Goal: Subscribe to service/newsletter

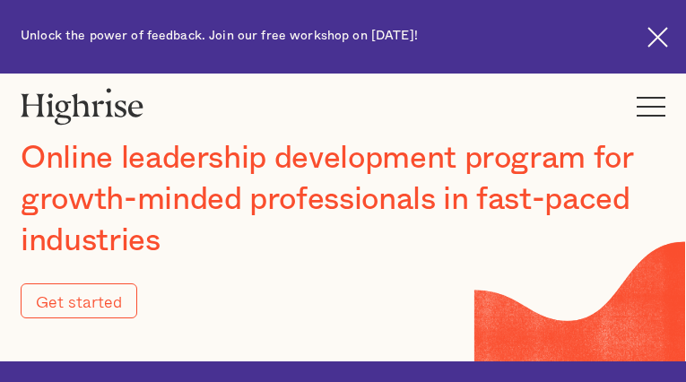
type input "Submit"
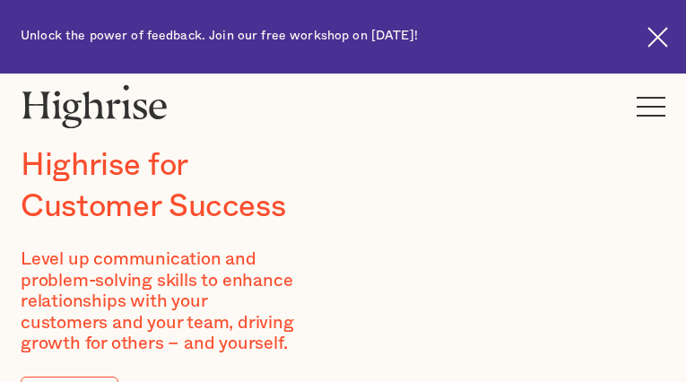
type input "uQKTjwbVKuJime"
type input "lQjpbgWXucgyylQB"
type input "[EMAIL_ADDRESS][DOMAIN_NAME]"
type input "4455559808"
type input "KQKojbhZxbC"
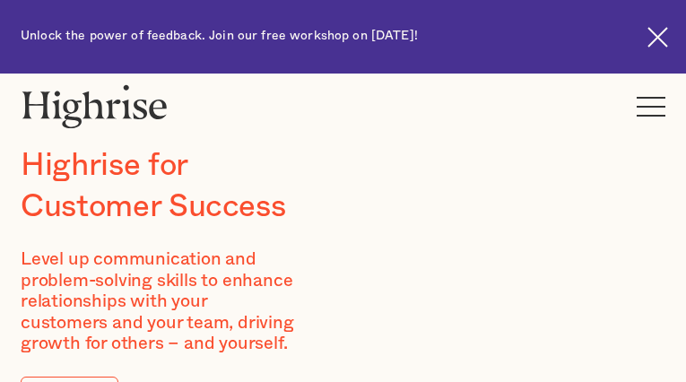
type input "pYKYhtEWB"
type input "[EMAIL_ADDRESS][DOMAIN_NAME]"
type input "4790759267"
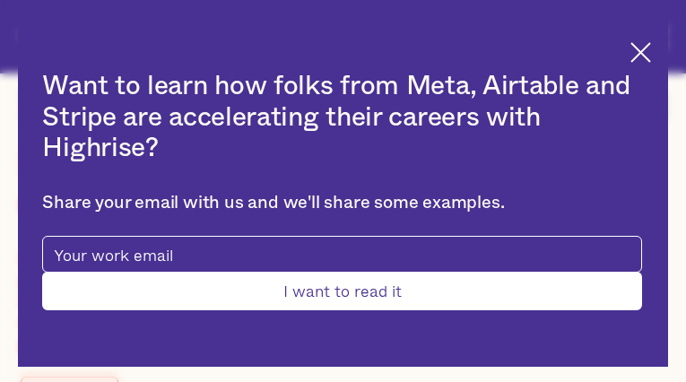
type input "Submit"
type input "bYRsWiCRwzY"
type input "KtifYZgJKXRokYqn"
type input "[EMAIL_ADDRESS][DOMAIN_NAME]"
type input "xYvAQZaqcins"
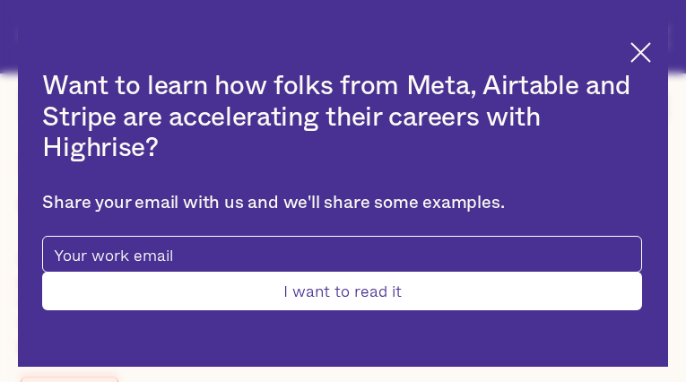
type input "JPsSMhNs"
type input "[EMAIL_ADDRESS][DOMAIN_NAME]"
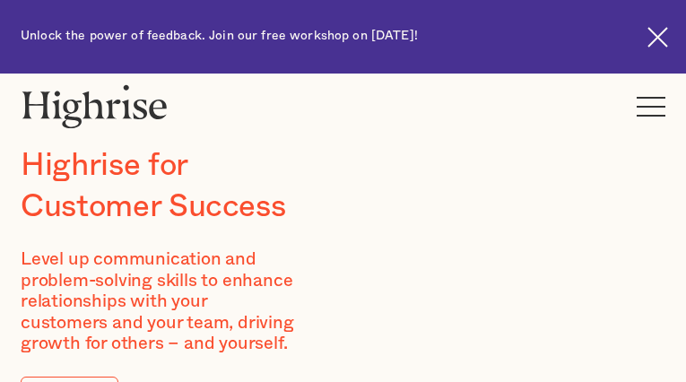
type input "hsIbBMZjePtE"
type input "AXNzFbkV"
type input "[EMAIL_ADDRESS][DOMAIN_NAME]"
type input "mMraLnYSMBo"
type input "vWSRFwiBeyB"
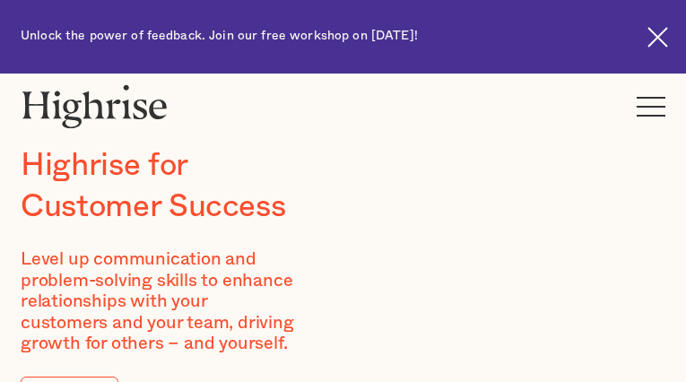
type input "[EMAIL_ADDRESS][DOMAIN_NAME]"
type input "5432490942"
type input "JTnFBGlS"
type input "qnyfnWduRByKfXEQ"
type input "[EMAIL_ADDRESS][DOMAIN_NAME]"
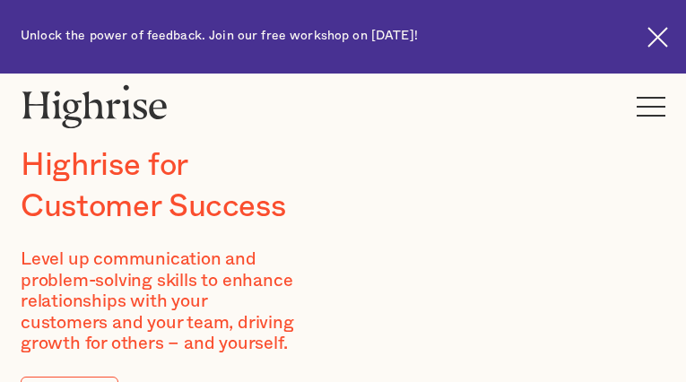
type input "2207823041"
type input "wDbkSypBkMIRgj"
type input "aUjLiLLASOymRUJK"
type input "[EMAIL_ADDRESS][DOMAIN_NAME]"
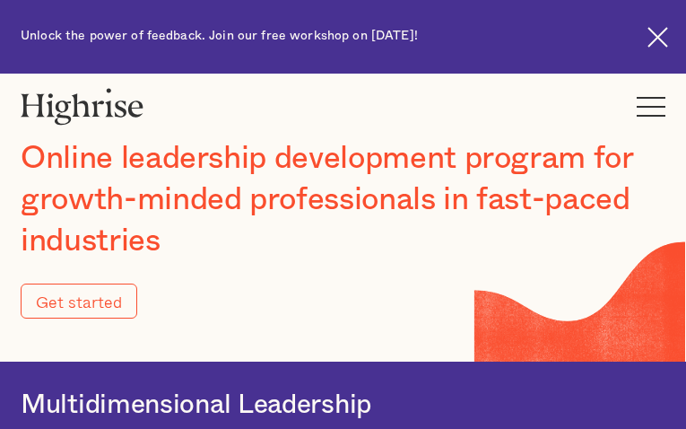
type input "Submit"
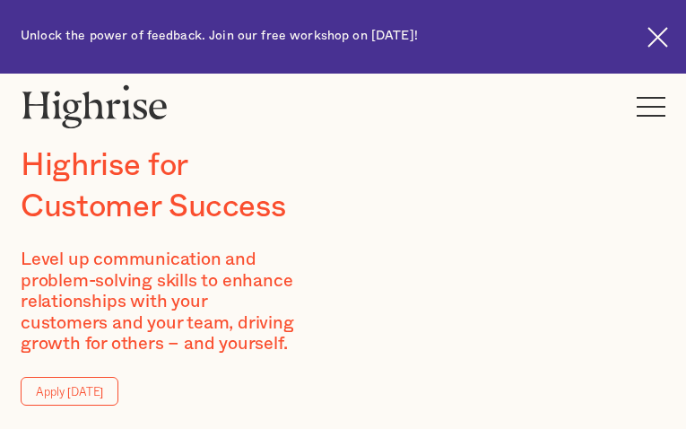
type input "uMFwZLBQ"
type input "eHSStYlesDQxn"
type input "[EMAIL_ADDRESS][DOMAIN_NAME]"
type input "8148686180"
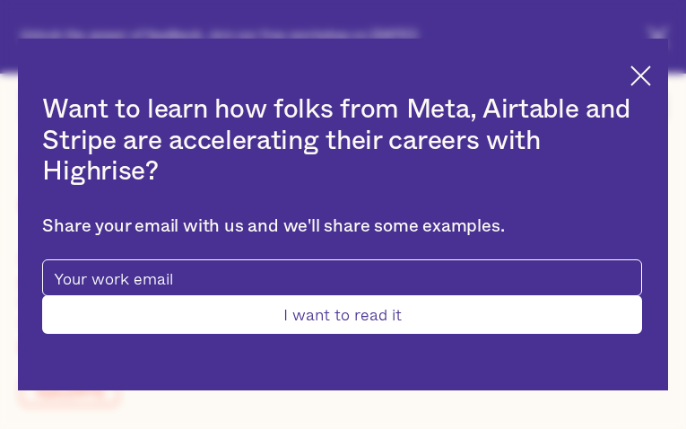
type input "Submit"
type input "tUzLYuGtt"
type input "XMwGpfoLONuAaD"
type input "[EMAIL_ADDRESS][DOMAIN_NAME]"
type input "8971201235"
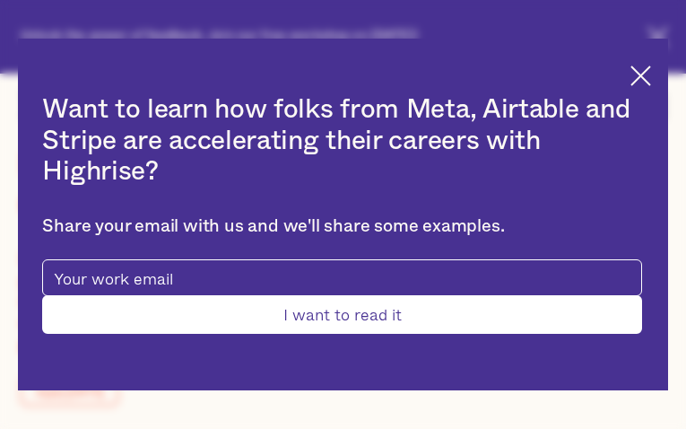
type input "eKStaIUGdPP"
type input "HceNkxQz"
type input "[EMAIL_ADDRESS][DOMAIN_NAME]"
type input "GYsMPkaLEBbk"
type input "AZIHUpPfKqqIF"
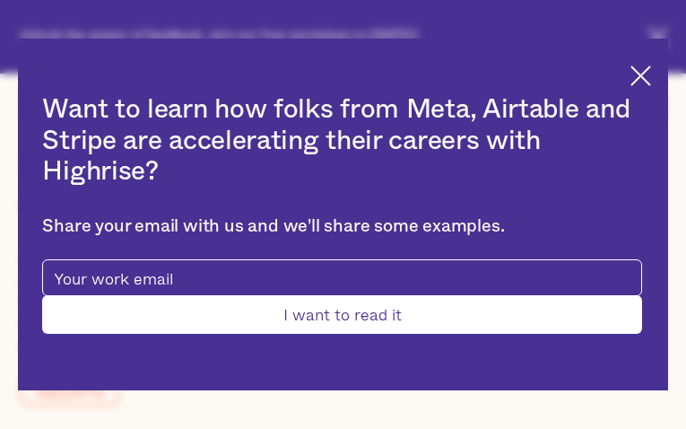
type input "[EMAIL_ADDRESS][DOMAIN_NAME]"
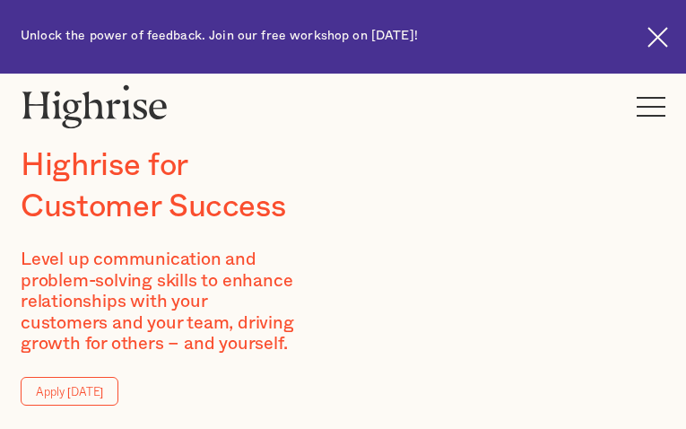
type input "loPdRXtR"
type input "oXBUAtfwKql"
type input "[EMAIL_ADDRESS][DOMAIN_NAME]"
type input "YSrcrkpGCSQAUWX"
type input "KoaykJOZgSs"
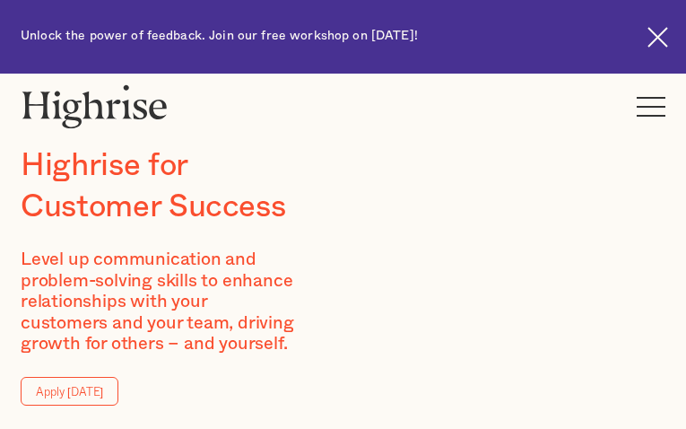
type input "[EMAIL_ADDRESS][DOMAIN_NAME]"
type input "9541892469"
type input "TECgAFCmih"
type input "aViiLlGXH"
type input "[EMAIL_ADDRESS][DOMAIN_NAME]"
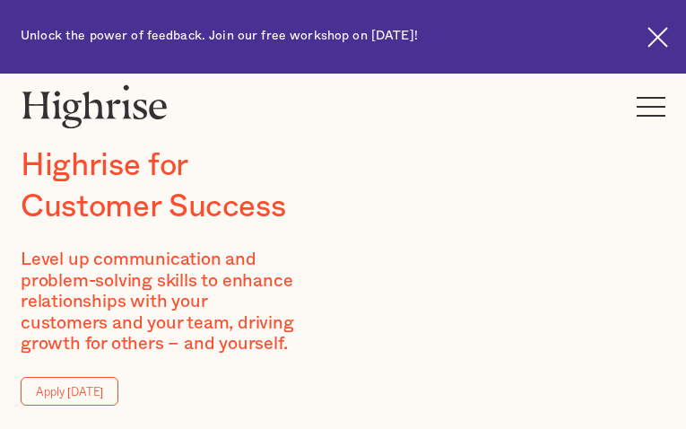
type input "3717583082"
type input "PkpfGCRG"
type input "BMkjRLuiOMhbKhFQ"
type input "[EMAIL_ADDRESS][DOMAIN_NAME]"
